Goal: Task Accomplishment & Management: Use online tool/utility

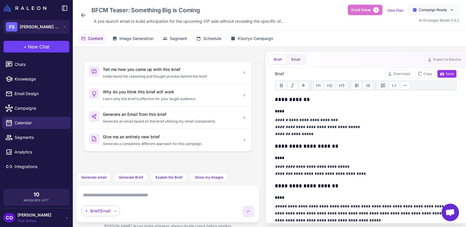
scroll to position [51, 0]
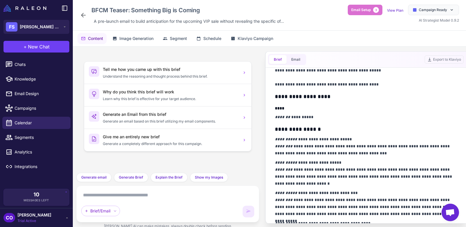
scroll to position [260, 0]
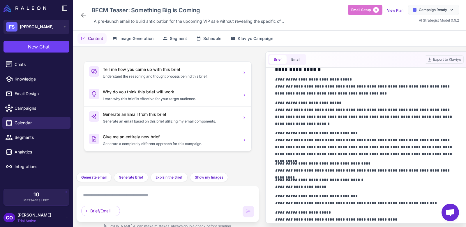
click at [80, 13] on icon at bounding box center [83, 15] width 7 height 7
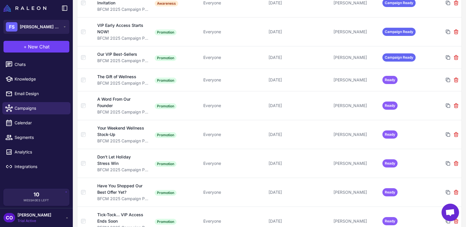
scroll to position [712, 0]
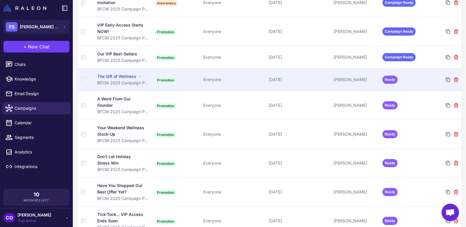
click at [226, 81] on div "Everyone" at bounding box center [233, 79] width 60 height 6
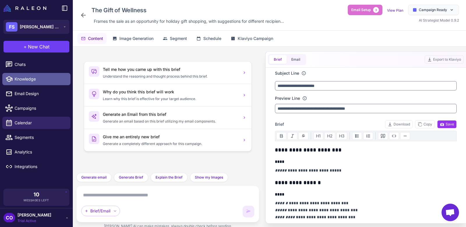
click at [29, 79] on span "Knowledge" at bounding box center [40, 79] width 51 height 6
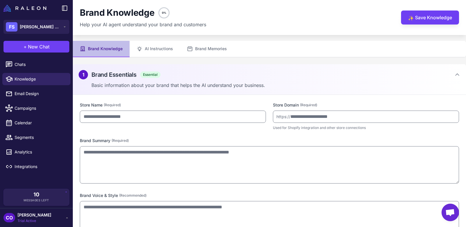
type input "**********"
type textarea "**********"
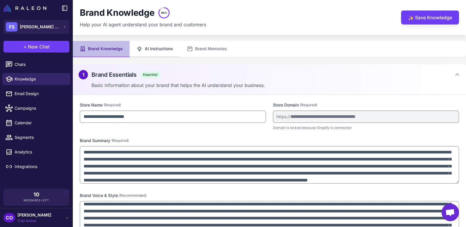
click at [146, 53] on button "AI Instructions" at bounding box center [155, 49] width 50 height 16
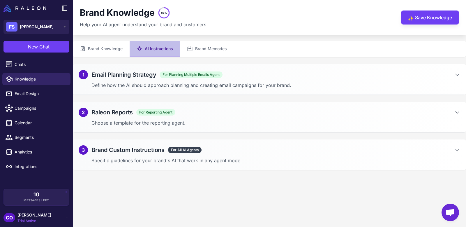
click at [253, 154] on div "3 Brand Custom Instructions For All AI Agents Specific guidelines for your bran…" at bounding box center [270, 154] width 394 height 31
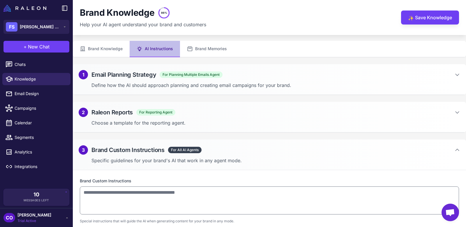
scroll to position [3, 0]
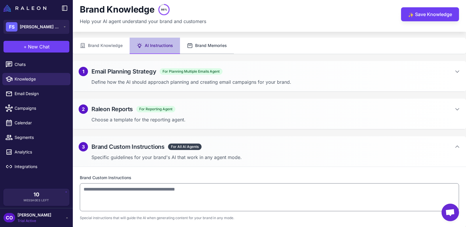
click at [209, 43] on button "Brand Memories" at bounding box center [207, 46] width 54 height 16
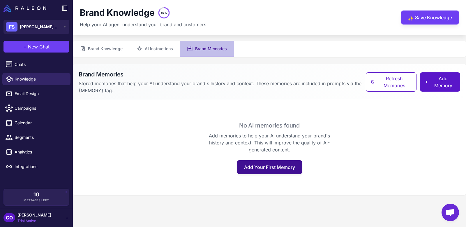
click at [276, 168] on button "Add Your First Memory" at bounding box center [269, 167] width 65 height 14
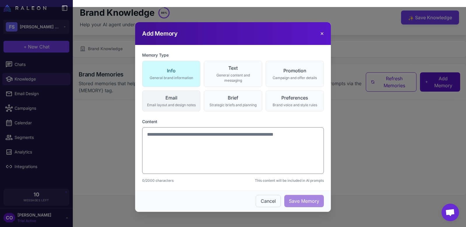
click at [167, 109] on button "Email Email layout and design notes" at bounding box center [171, 100] width 58 height 21
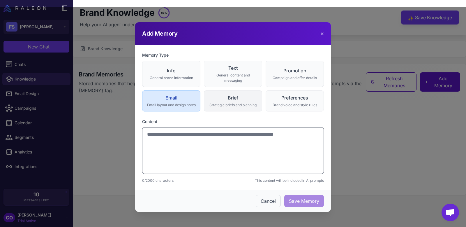
click at [227, 99] on div "Brief" at bounding box center [233, 97] width 51 height 7
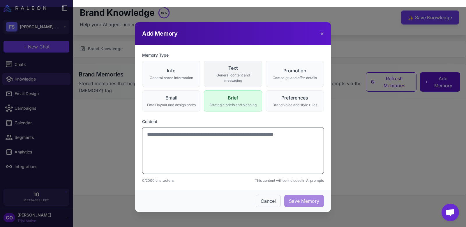
click at [227, 70] on div "Text" at bounding box center [233, 67] width 51 height 7
click at [172, 71] on div "Info" at bounding box center [171, 70] width 51 height 7
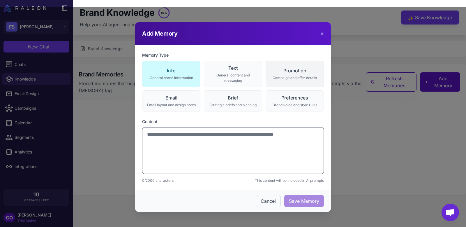
click at [299, 68] on div "Promotion" at bounding box center [295, 70] width 51 height 7
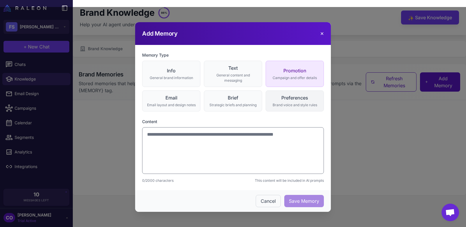
click at [297, 100] on div "Preferences" at bounding box center [295, 97] width 51 height 7
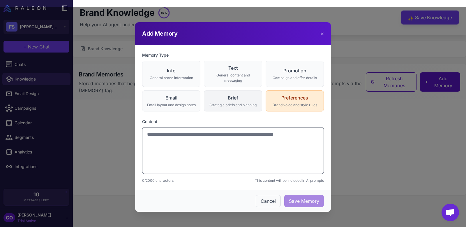
click at [237, 100] on div "Brief" at bounding box center [233, 97] width 51 height 7
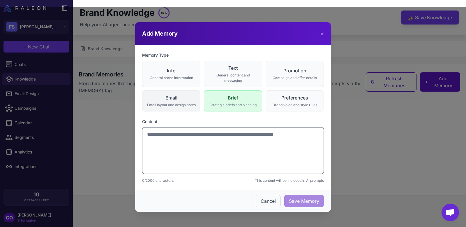
click at [181, 103] on div "Email layout and design notes" at bounding box center [171, 104] width 51 height 5
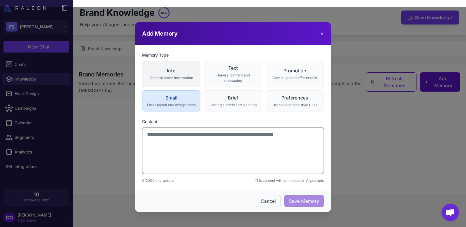
click at [181, 70] on div "Info" at bounding box center [171, 70] width 51 height 7
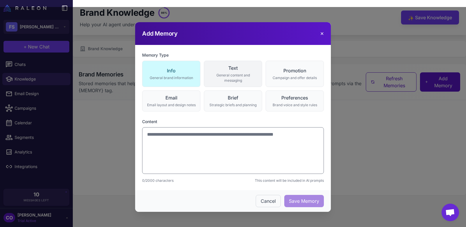
click at [229, 71] on div "Text" at bounding box center [233, 67] width 51 height 7
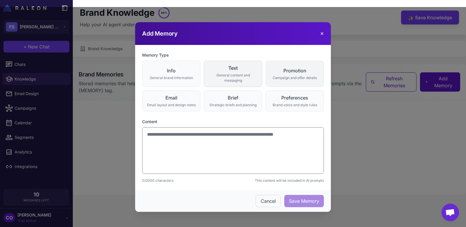
click at [292, 76] on div "Campaign and offer details" at bounding box center [295, 77] width 51 height 5
click at [224, 75] on div "General content and messaging" at bounding box center [233, 78] width 51 height 10
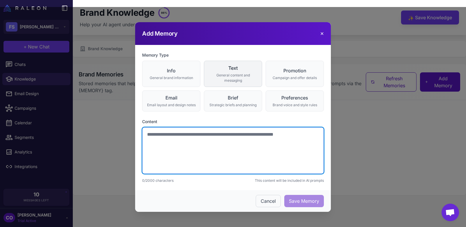
click at [207, 147] on textarea at bounding box center [233, 150] width 182 height 47
paste textarea "**********"
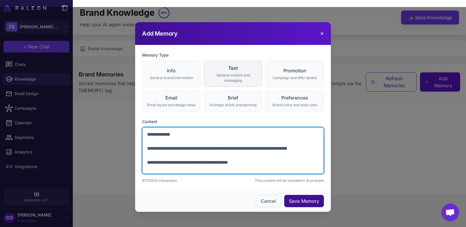
type textarea "**********"
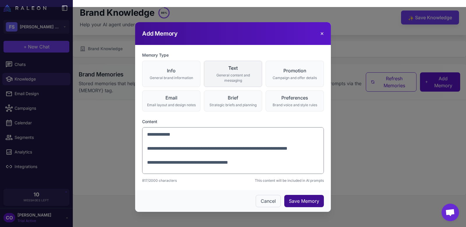
click at [302, 200] on button "Save Memory" at bounding box center [304, 201] width 40 height 12
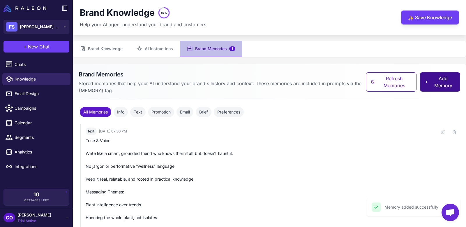
click at [443, 83] on span "Add Memory" at bounding box center [443, 82] width 25 height 14
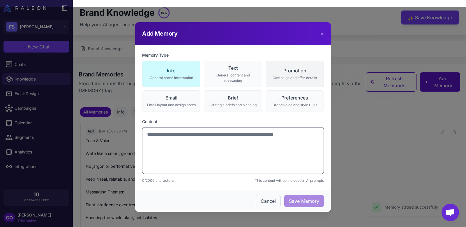
click at [284, 77] on div "Campaign and offer details" at bounding box center [295, 77] width 51 height 5
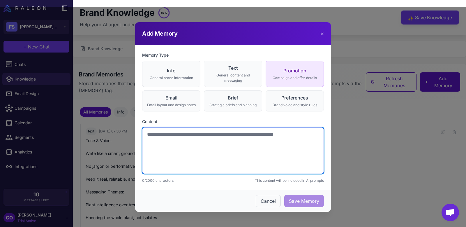
click at [219, 149] on textarea at bounding box center [233, 150] width 182 height 47
paste textarea "**********"
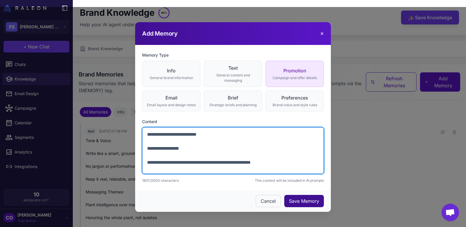
type textarea "**********"
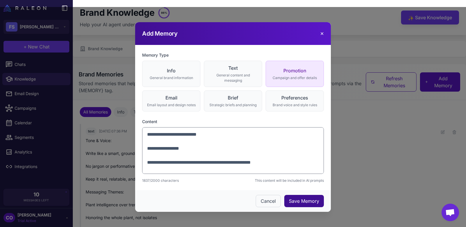
click at [302, 200] on button "Save Memory" at bounding box center [304, 201] width 40 height 12
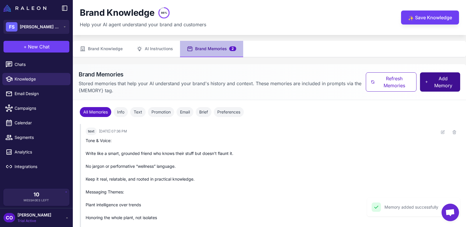
click at [439, 79] on span "Add Memory" at bounding box center [443, 82] width 25 height 14
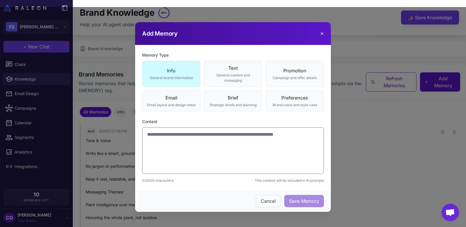
click at [324, 34] on button "✕" at bounding box center [322, 33] width 4 height 7
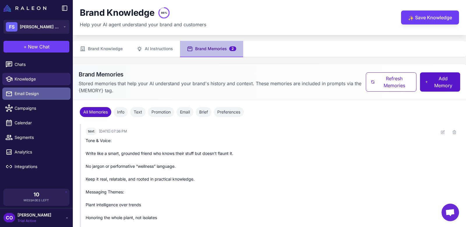
click at [36, 94] on span "Email Design" at bounding box center [40, 93] width 51 height 6
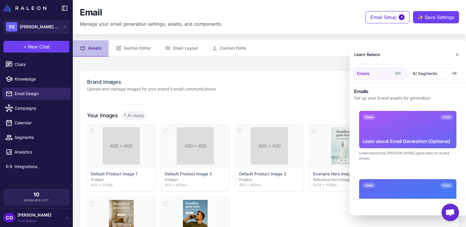
click at [23, 108] on div at bounding box center [233, 113] width 466 height 227
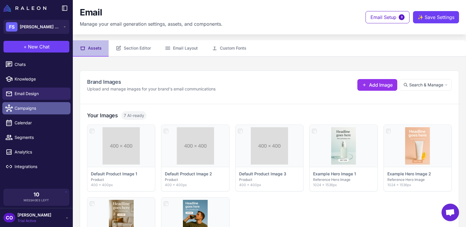
click at [33, 108] on span "Campaigns" at bounding box center [40, 108] width 51 height 6
